Goal: Navigation & Orientation: Find specific page/section

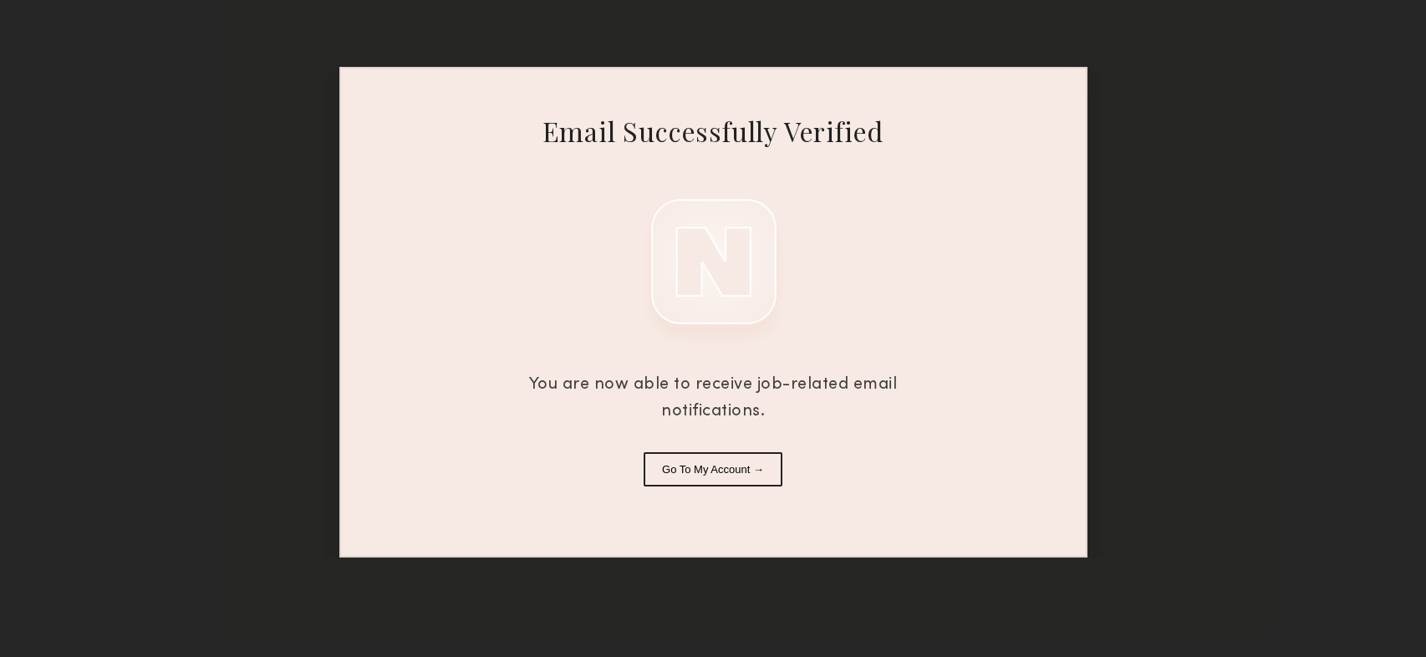
click at [719, 471] on button "Go To My Account →" at bounding box center [713, 469] width 139 height 34
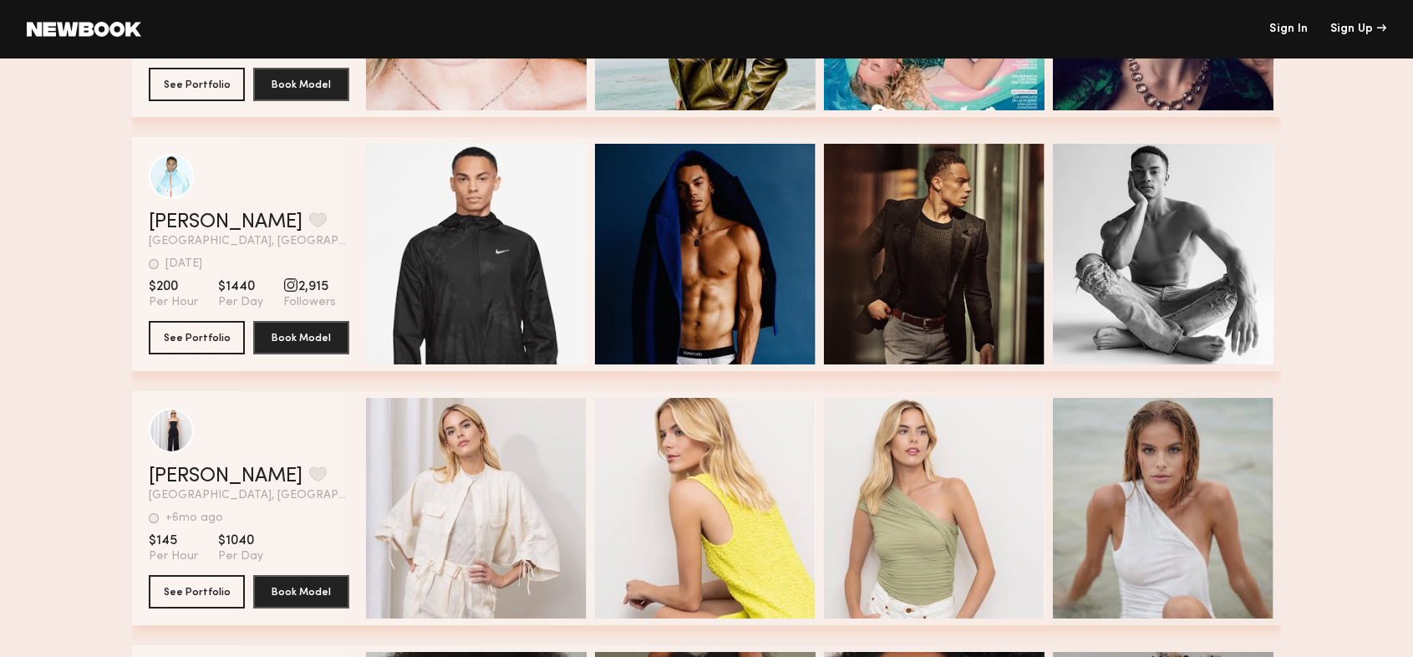
scroll to position [3035, 0]
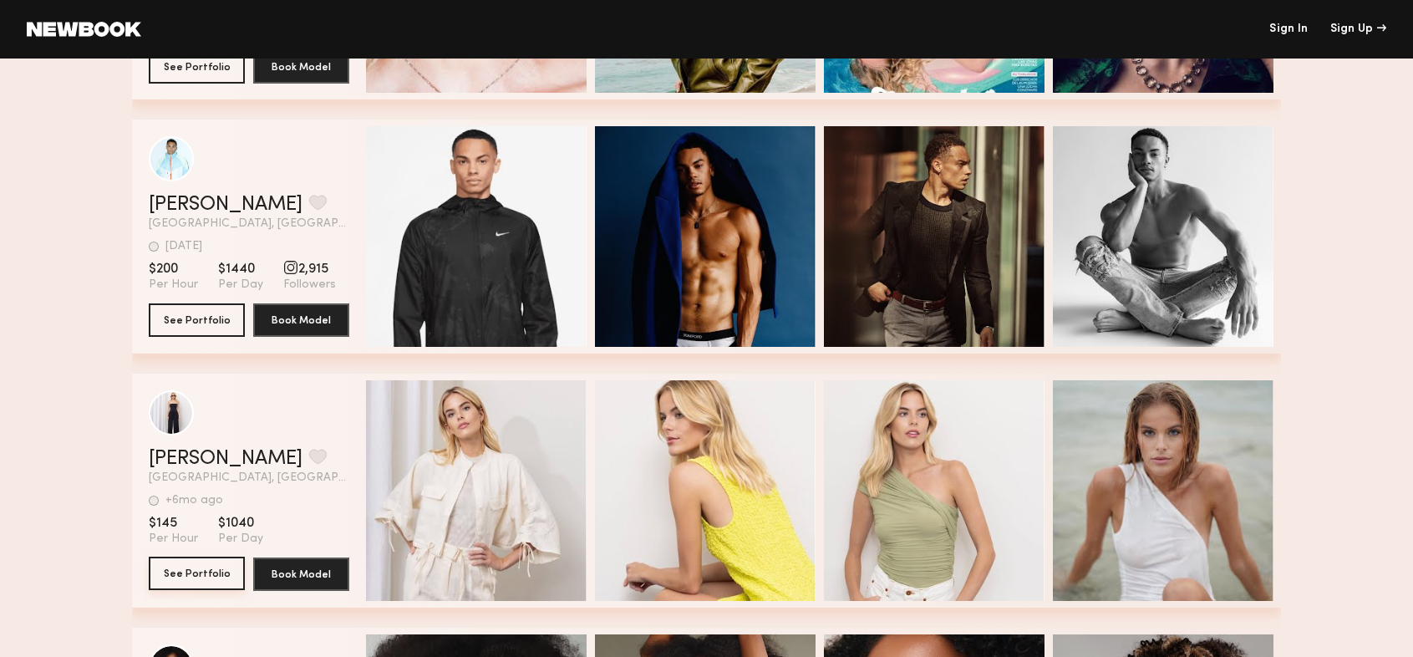
click at [201, 579] on button "See Portfolio" at bounding box center [197, 573] width 96 height 33
